Goal: Task Accomplishment & Management: Use online tool/utility

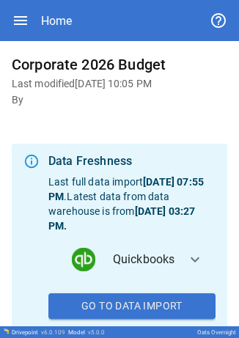
click at [120, 264] on span "Quickbooks" at bounding box center [144, 260] width 62 height 18
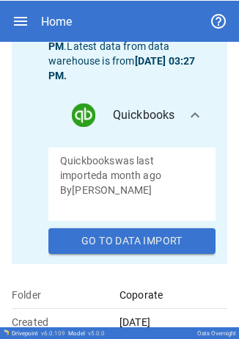
scroll to position [153, 0]
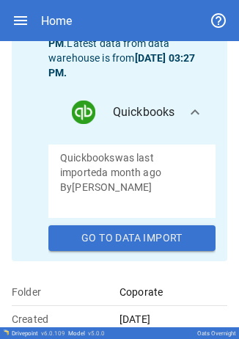
click at [99, 234] on button "Go To Data Import" at bounding box center [131, 238] width 167 height 26
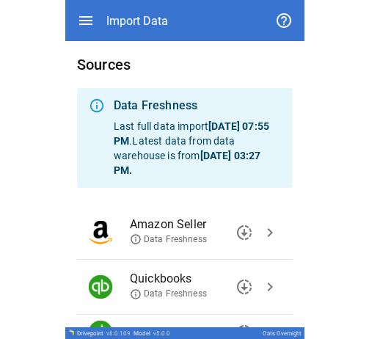
scroll to position [178, 0]
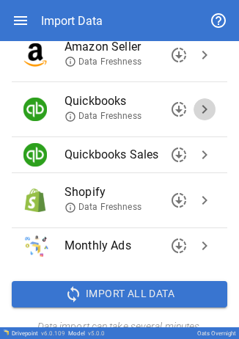
click at [196, 114] on span "chevron_right" at bounding box center [205, 110] width 18 height 18
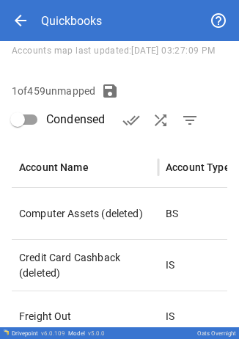
type input "**********"
type input "***"
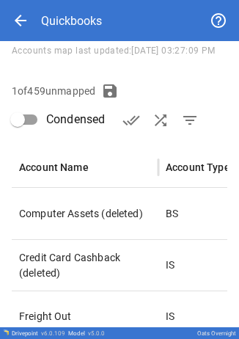
type input "**********"
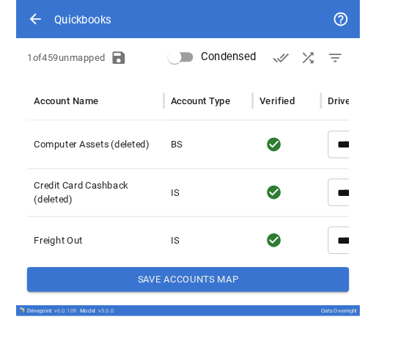
scroll to position [148, 0]
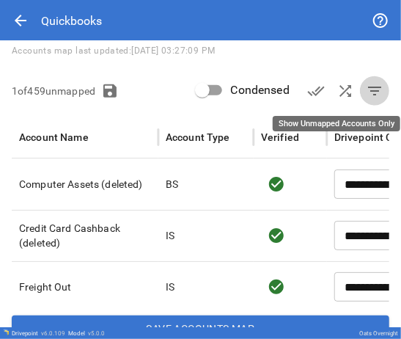
click at [239, 88] on span "filter_list" at bounding box center [375, 91] width 18 height 18
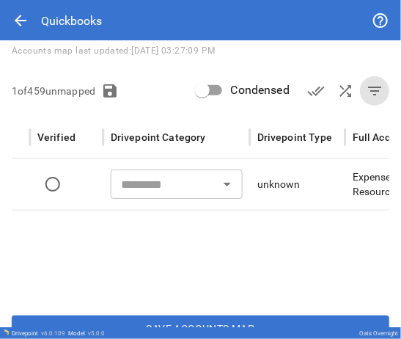
scroll to position [0, 0]
click at [153, 188] on input "text" at bounding box center [165, 184] width 99 height 21
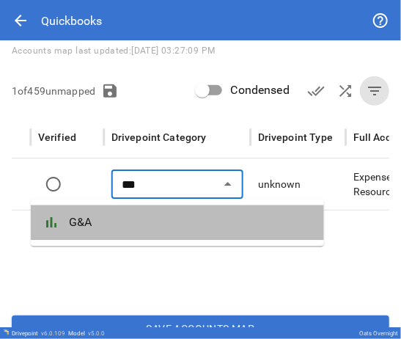
click at [114, 217] on span "G&A" at bounding box center [191, 223] width 244 height 18
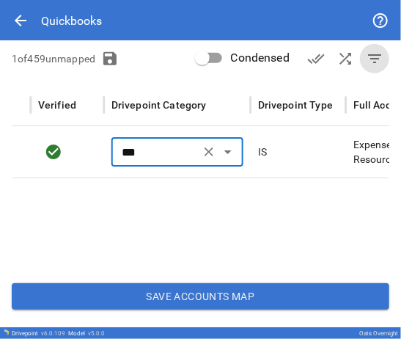
type input "***"
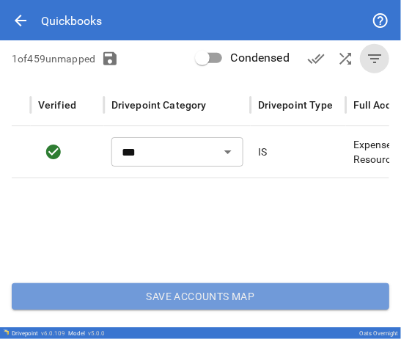
click at [202, 298] on button "Save Accounts Map" at bounding box center [201, 296] width 378 height 26
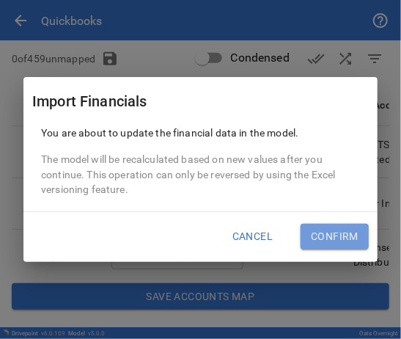
click at [239, 229] on button "Confirm" at bounding box center [335, 237] width 68 height 26
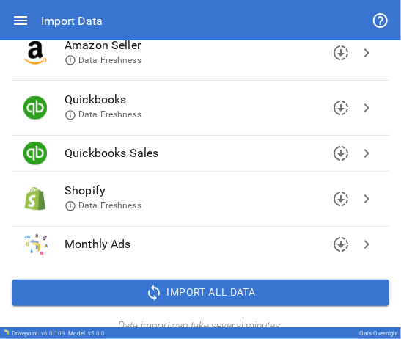
scroll to position [167, 0]
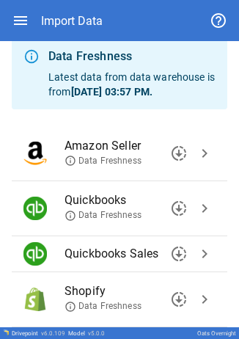
scroll to position [51, 0]
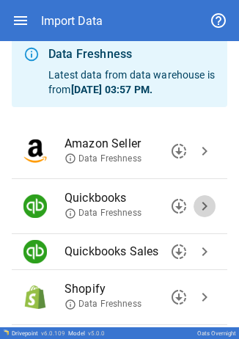
click at [196, 205] on span "chevron_right" at bounding box center [205, 206] width 18 height 18
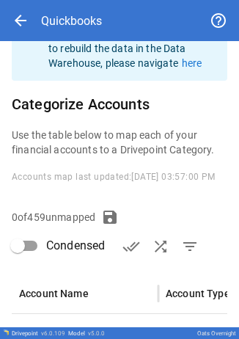
type input "**********"
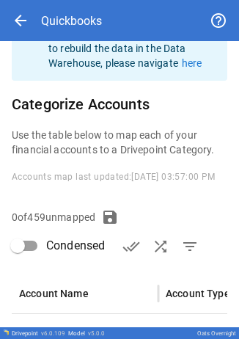
type input "**********"
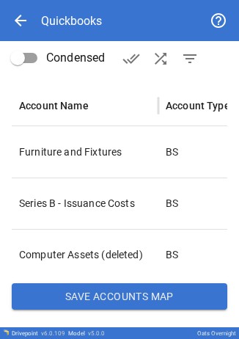
click at [81, 291] on button "Save Accounts Map" at bounding box center [120, 296] width 216 height 26
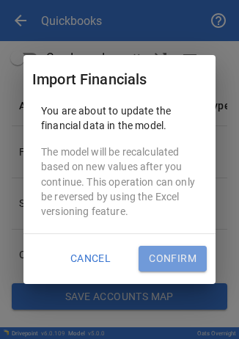
click at [178, 254] on button "Confirm" at bounding box center [173, 259] width 68 height 26
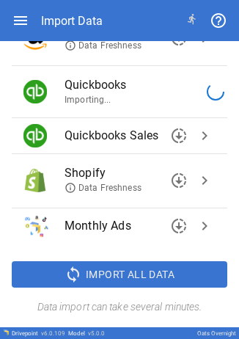
scroll to position [197, 0]
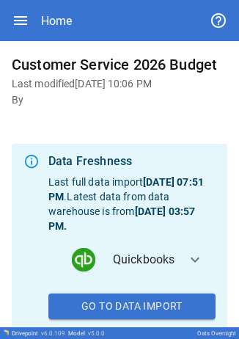
scroll to position [128, 0]
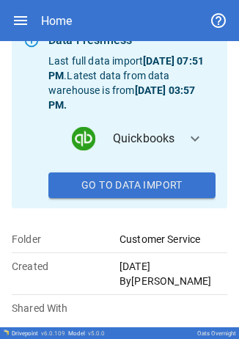
click at [104, 191] on button "Go To Data Import" at bounding box center [131, 185] width 167 height 26
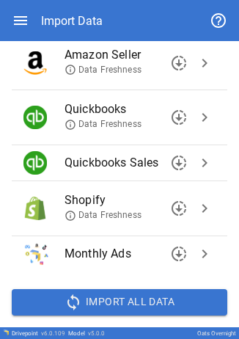
scroll to position [175, 0]
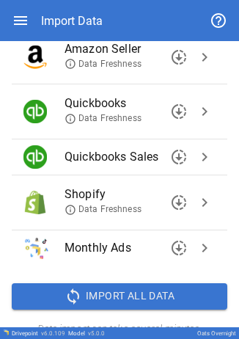
click at [196, 103] on span "chevron_right" at bounding box center [205, 112] width 18 height 18
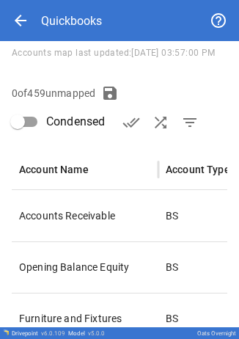
type input "**********"
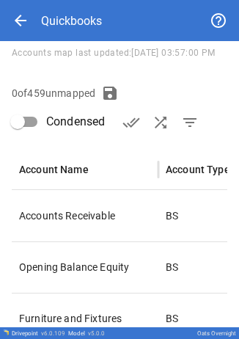
type input "**********"
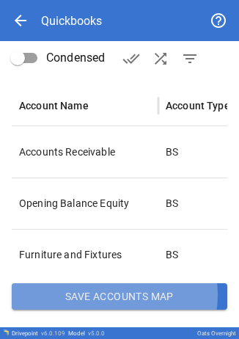
click at [101, 295] on button "Save Accounts Map" at bounding box center [120, 296] width 216 height 26
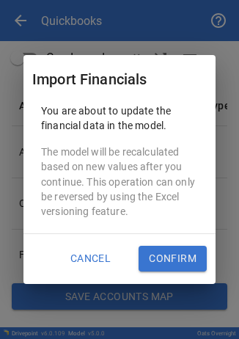
click at [183, 258] on button "Confirm" at bounding box center [173, 259] width 68 height 26
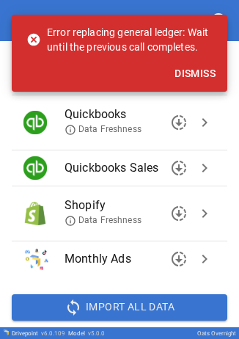
scroll to position [197, 0]
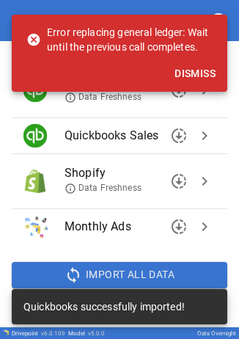
click at [204, 72] on button "Dismiss" at bounding box center [195, 73] width 53 height 27
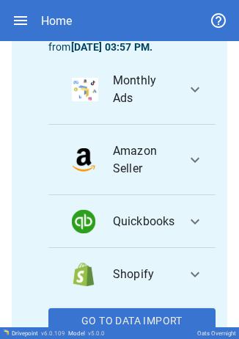
scroll to position [151, 0]
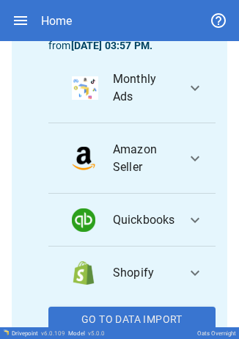
click at [167, 316] on button "Go To Data Import" at bounding box center [131, 320] width 167 height 26
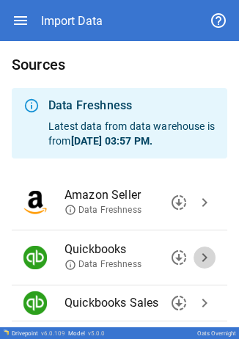
click at [196, 257] on span "chevron_right" at bounding box center [205, 258] width 18 height 18
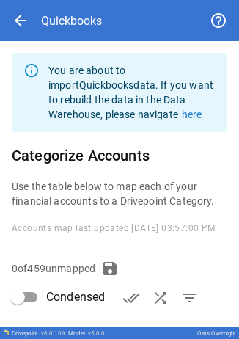
scroll to position [255, 0]
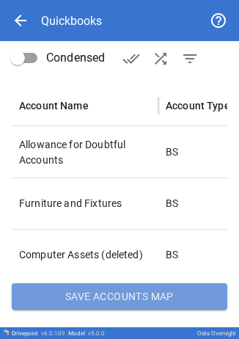
click at [148, 296] on button "Save Accounts Map" at bounding box center [120, 296] width 216 height 26
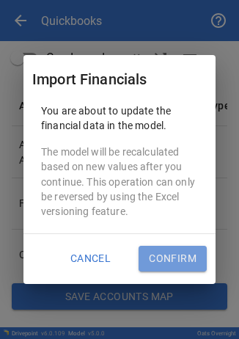
click at [157, 252] on button "Confirm" at bounding box center [173, 259] width 68 height 26
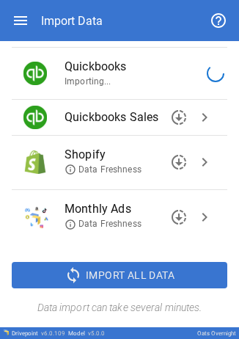
scroll to position [186, 0]
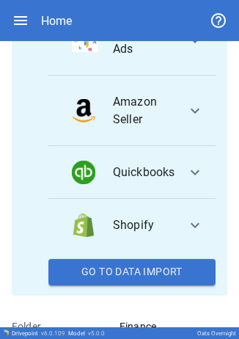
scroll to position [288, 0]
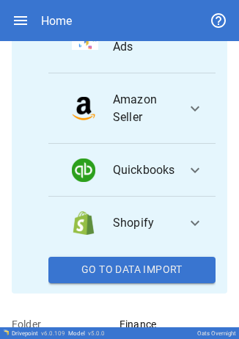
click at [197, 197] on button "Quickbooks expand_more" at bounding box center [131, 170] width 167 height 53
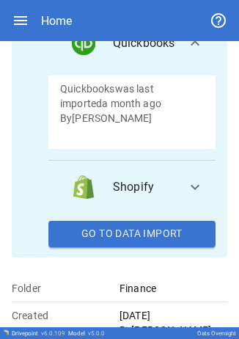
scroll to position [437, 0]
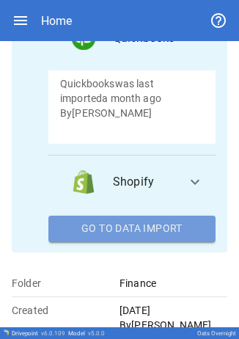
click at [134, 236] on button "Go To Data Import" at bounding box center [131, 229] width 167 height 26
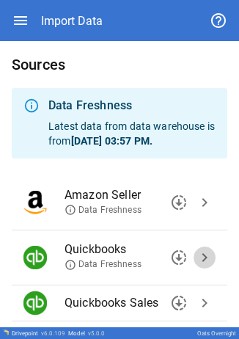
click at [196, 252] on span "chevron_right" at bounding box center [205, 258] width 18 height 18
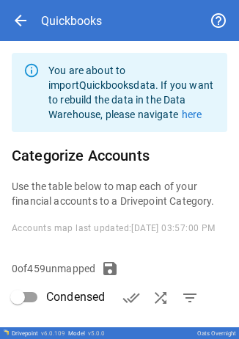
type input "**********"
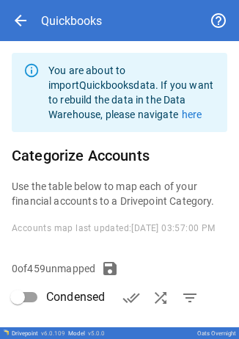
type input "**********"
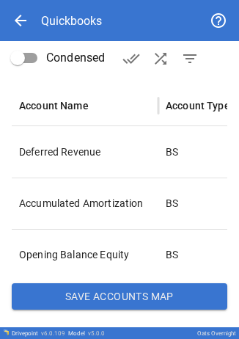
scroll to position [255, 0]
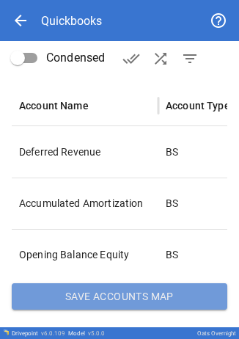
click at [125, 299] on button "Save Accounts Map" at bounding box center [120, 296] width 216 height 26
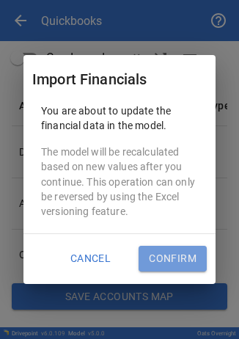
click at [161, 252] on button "Confirm" at bounding box center [173, 259] width 68 height 26
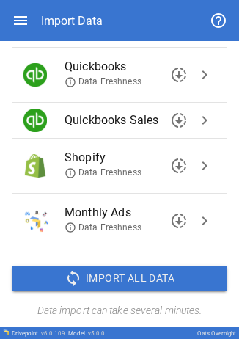
scroll to position [186, 0]
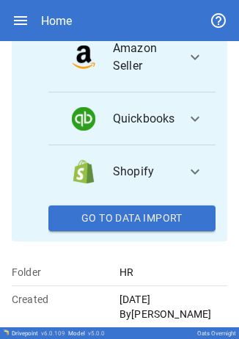
scroll to position [271, 0]
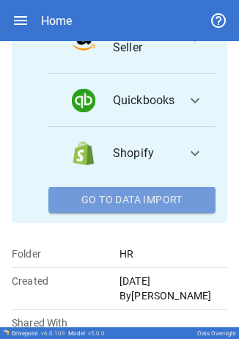
click at [156, 203] on button "Go To Data Import" at bounding box center [131, 200] width 167 height 26
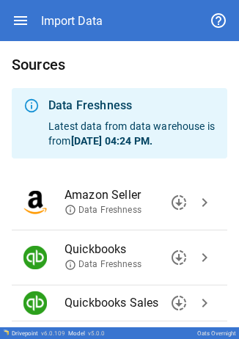
scroll to position [46, 0]
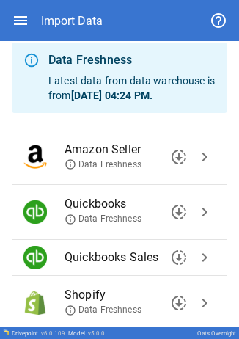
click at [196, 214] on span "chevron_right" at bounding box center [205, 212] width 18 height 18
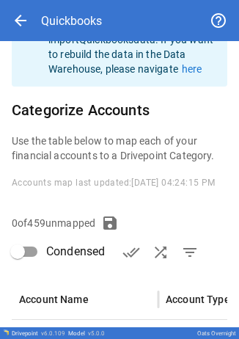
type input "**********"
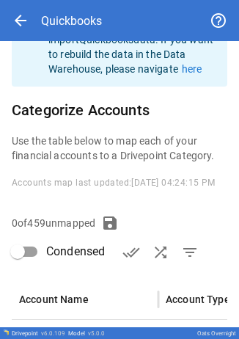
type input "**********"
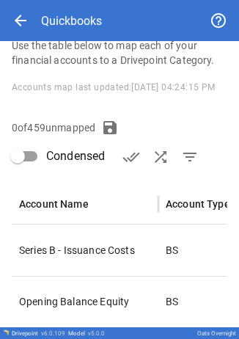
scroll to position [255, 0]
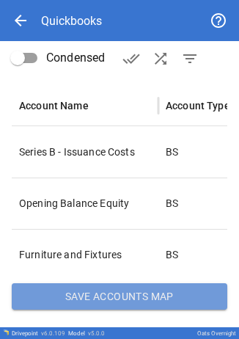
click at [153, 292] on button "Save Accounts Map" at bounding box center [120, 296] width 216 height 26
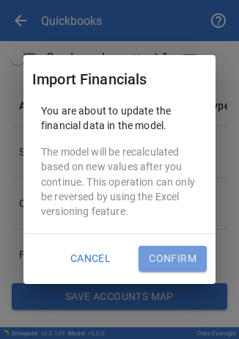
click at [164, 258] on button "Confirm" at bounding box center [173, 259] width 68 height 26
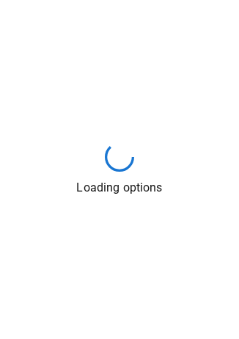
scroll to position [0, 0]
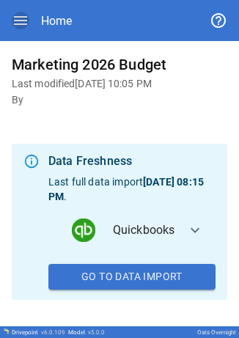
click at [23, 23] on icon "button" at bounding box center [21, 21] width 18 height 18
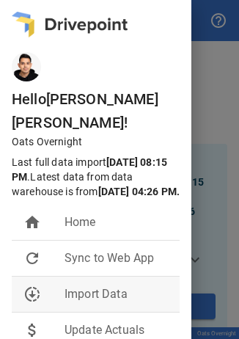
click at [98, 289] on span "Import Data" at bounding box center [116, 294] width 103 height 18
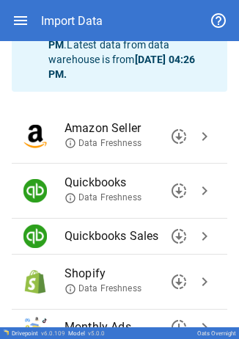
scroll to position [101, 0]
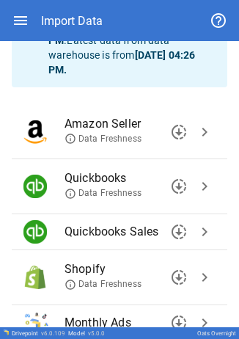
click at [201, 189] on span "chevron_right" at bounding box center [205, 187] width 18 height 18
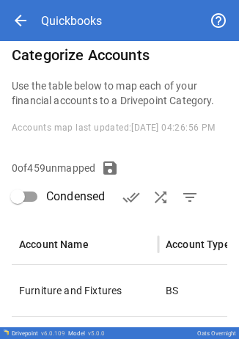
type input "**********"
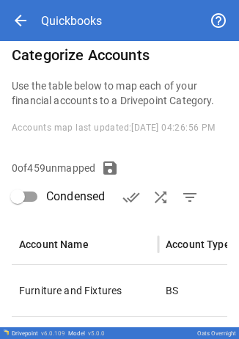
type input "**********"
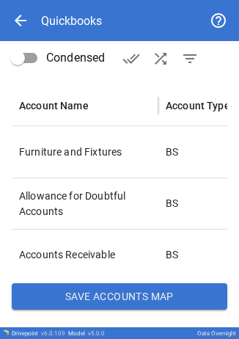
click at [79, 299] on button "Save Accounts Map" at bounding box center [120, 296] width 216 height 26
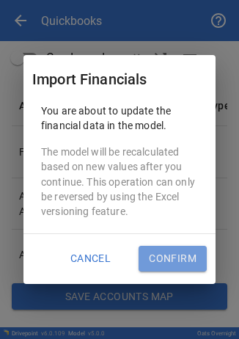
click at [145, 263] on button "Confirm" at bounding box center [173, 259] width 68 height 26
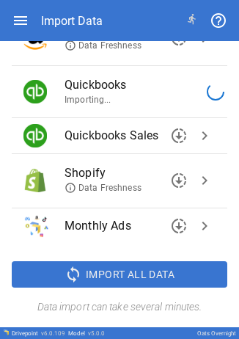
scroll to position [197, 0]
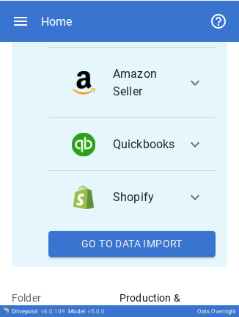
scroll to position [233, 0]
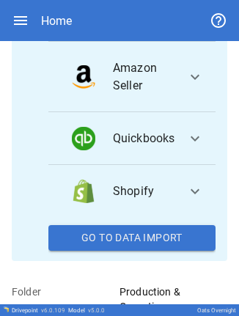
click at [141, 252] on button "Go To Data Import" at bounding box center [131, 238] width 167 height 26
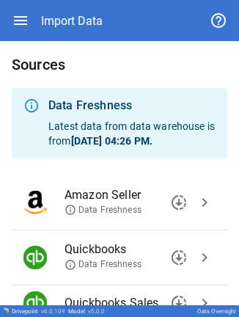
scroll to position [120, 0]
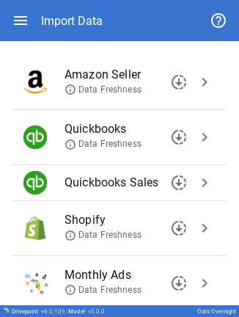
click at [196, 133] on span "chevron_right" at bounding box center [205, 137] width 18 height 18
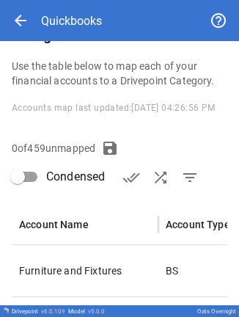
scroll to position [265, 0]
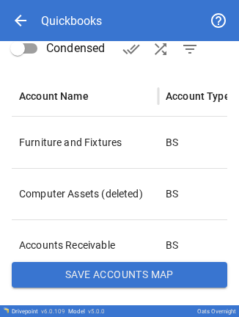
click at [151, 271] on button "Save Accounts Map" at bounding box center [120, 275] width 216 height 26
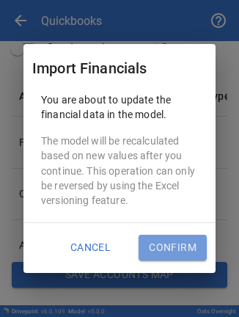
click at [157, 236] on button "Confirm" at bounding box center [173, 248] width 68 height 26
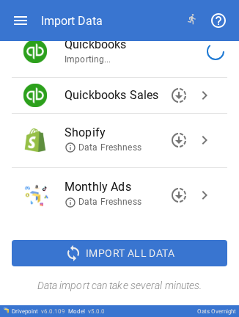
scroll to position [208, 0]
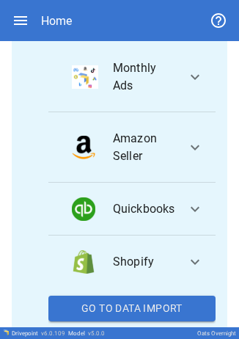
scroll to position [181, 0]
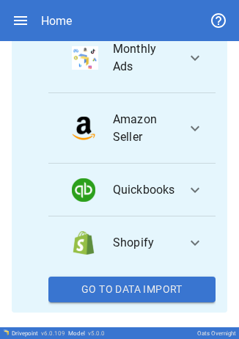
click at [137, 290] on button "Go To Data Import" at bounding box center [131, 290] width 167 height 26
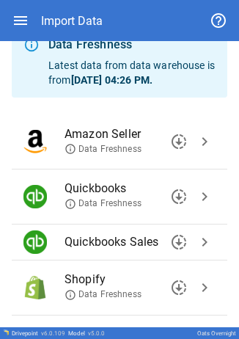
scroll to position [62, 0]
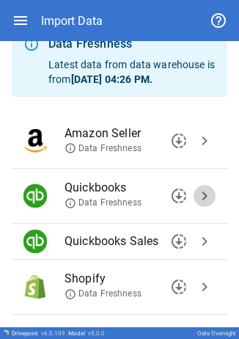
click at [196, 197] on span "chevron_right" at bounding box center [205, 196] width 18 height 18
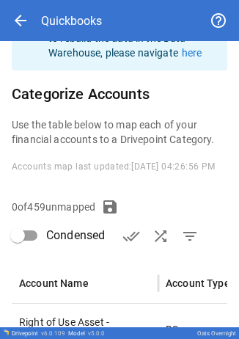
type input "**********"
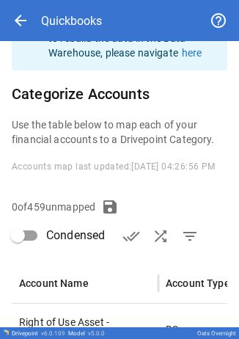
type input "**********"
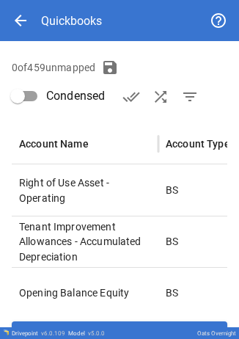
scroll to position [255, 0]
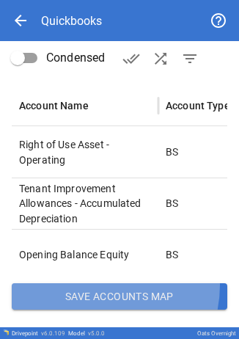
click at [91, 285] on button "Save Accounts Map" at bounding box center [120, 296] width 216 height 26
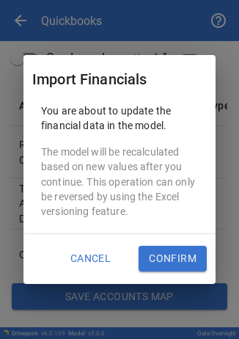
click at [150, 261] on button "Confirm" at bounding box center [173, 259] width 68 height 26
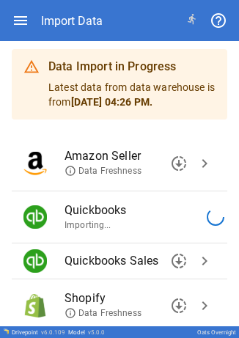
scroll to position [38, 0]
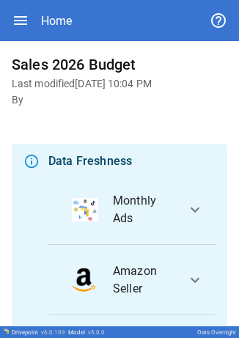
click at [131, 218] on div "Sales 2026 Budget Last modified [DATE] 10:04 PM By Data Freshness Monthly Ads e…" at bounding box center [119, 183] width 239 height 285
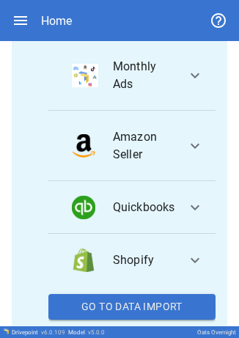
scroll to position [160, 0]
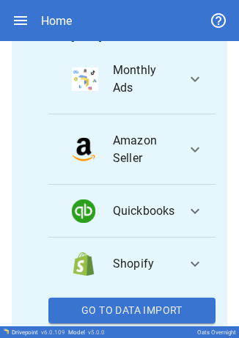
click at [140, 309] on button "Go To Data Import" at bounding box center [131, 311] width 167 height 26
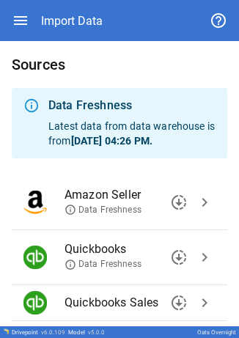
scroll to position [139, 0]
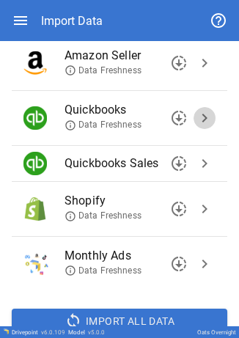
click at [196, 125] on span "chevron_right" at bounding box center [205, 118] width 18 height 18
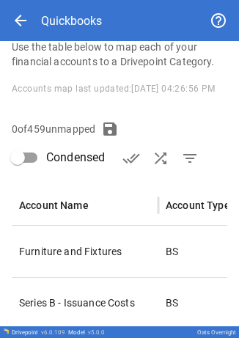
scroll to position [255, 0]
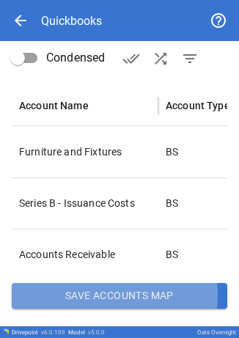
click at [102, 296] on button "Save Accounts Map" at bounding box center [120, 296] width 216 height 26
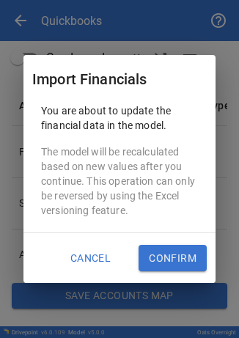
click at [161, 258] on button "Confirm" at bounding box center [173, 258] width 68 height 26
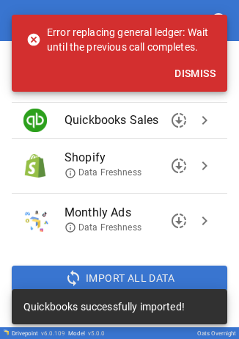
scroll to position [186, 0]
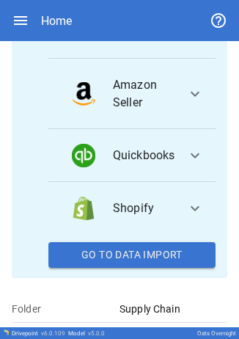
scroll to position [216, 0]
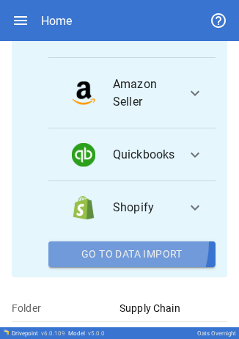
click at [119, 242] on button "Go To Data Import" at bounding box center [131, 254] width 167 height 26
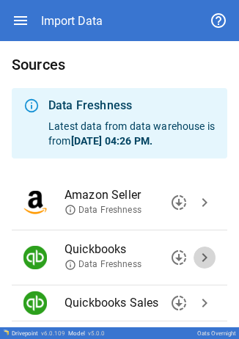
click at [196, 260] on span "chevron_right" at bounding box center [205, 258] width 18 height 18
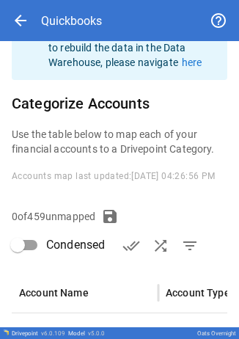
scroll to position [255, 0]
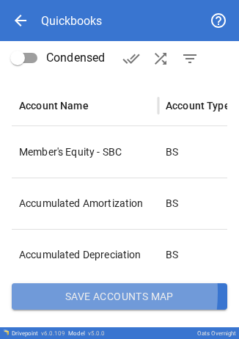
click at [55, 292] on button "Save Accounts Map" at bounding box center [120, 296] width 216 height 26
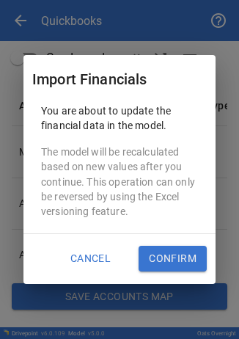
click at [156, 263] on button "Confirm" at bounding box center [173, 259] width 68 height 26
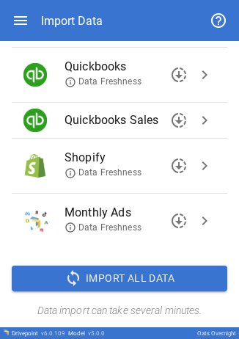
scroll to position [186, 0]
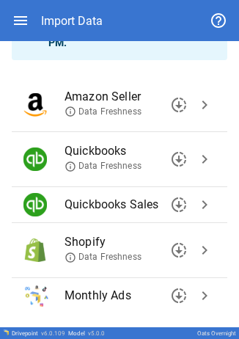
scroll to position [197, 0]
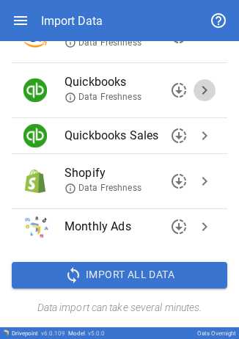
click at [196, 88] on span "chevron_right" at bounding box center [205, 90] width 18 height 18
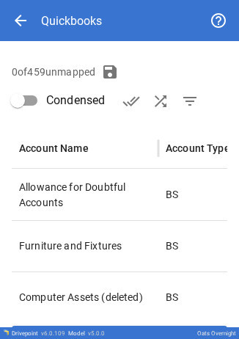
type input "**********"
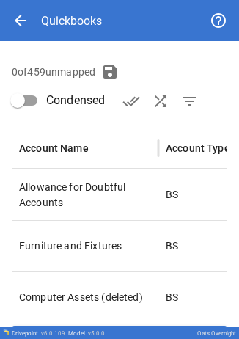
type input "**********"
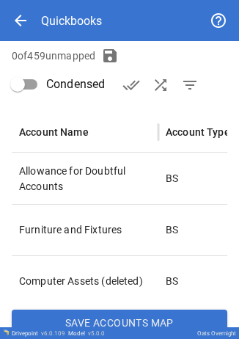
scroll to position [255, 0]
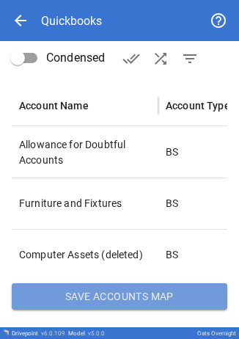
click at [139, 300] on button "Save Accounts Map" at bounding box center [120, 296] width 216 height 26
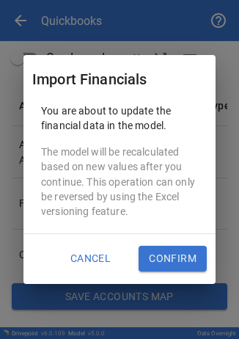
click at [173, 264] on button "Confirm" at bounding box center [173, 259] width 68 height 26
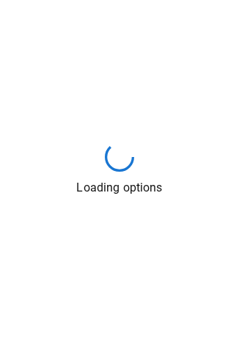
scroll to position [0, 0]
